Goal: Information Seeking & Learning: Learn about a topic

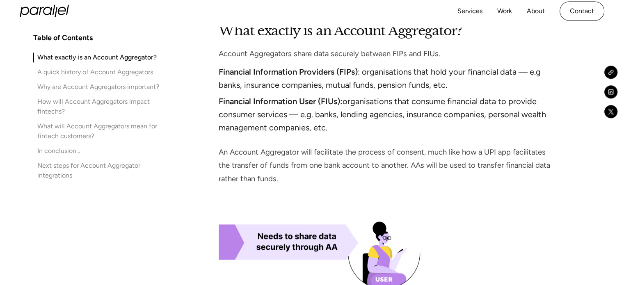
scroll to position [838, 0]
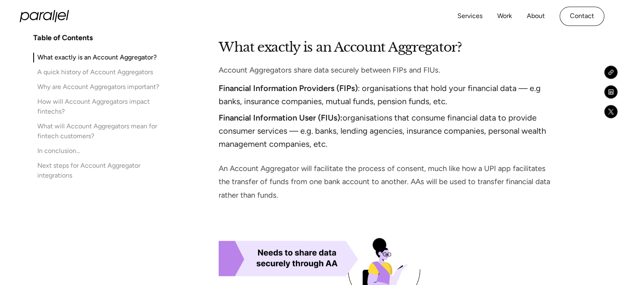
click at [138, 83] on div "Why are Account Aggregators important?" at bounding box center [98, 87] width 122 height 10
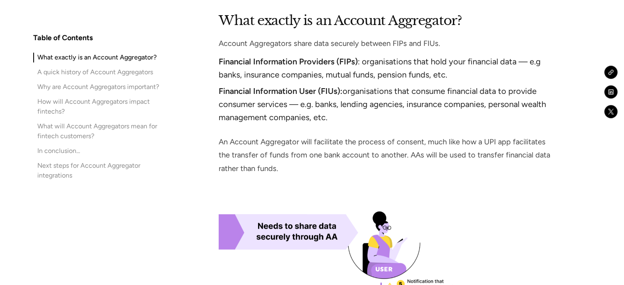
scroll to position [873, 0]
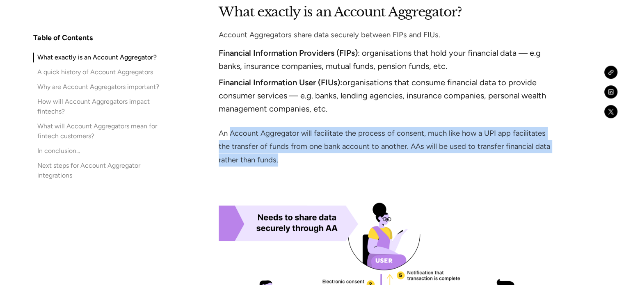
drag, startPoint x: 229, startPoint y: 131, endPoint x: 280, endPoint y: 157, distance: 56.7
click at [280, 157] on p "An Account Aggregator will facilitate the process of consent, much like how a U…" at bounding box center [386, 147] width 334 height 40
drag, startPoint x: 220, startPoint y: 133, endPoint x: 280, endPoint y: 155, distance: 63.8
click at [280, 155] on p "An Account Aggregator will facilitate the process of consent, much like how a U…" at bounding box center [386, 147] width 334 height 40
click at [266, 159] on p "An Account Aggregator will facilitate the process of consent, much like how a U…" at bounding box center [386, 147] width 334 height 40
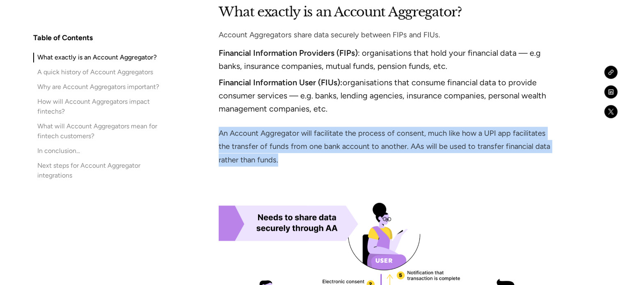
drag, startPoint x: 219, startPoint y: 133, endPoint x: 283, endPoint y: 159, distance: 69.4
click at [283, 159] on p "An Account Aggregator will facilitate the process of consent, much like how a U…" at bounding box center [386, 147] width 334 height 40
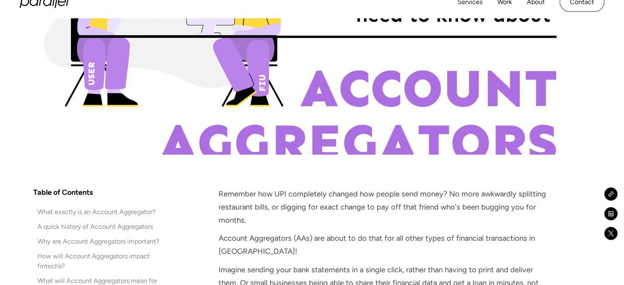
scroll to position [0, 0]
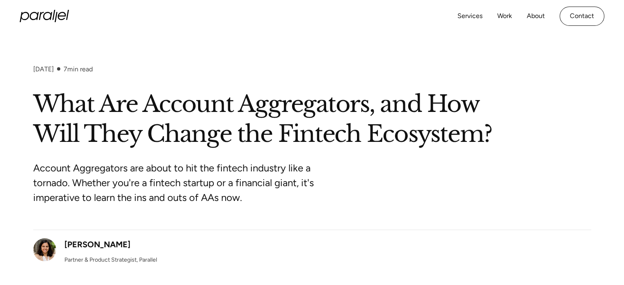
click at [545, 110] on h1 "What Are Account Aggregators, and How Will They Change the Fintech Ecosystem?" at bounding box center [312, 119] width 558 height 60
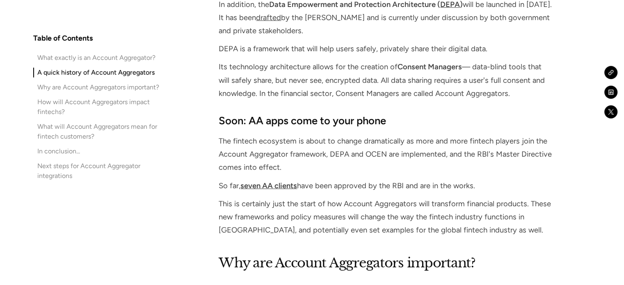
scroll to position [2559, 0]
